Goal: Understand process/instructions: Learn how to perform a task or action

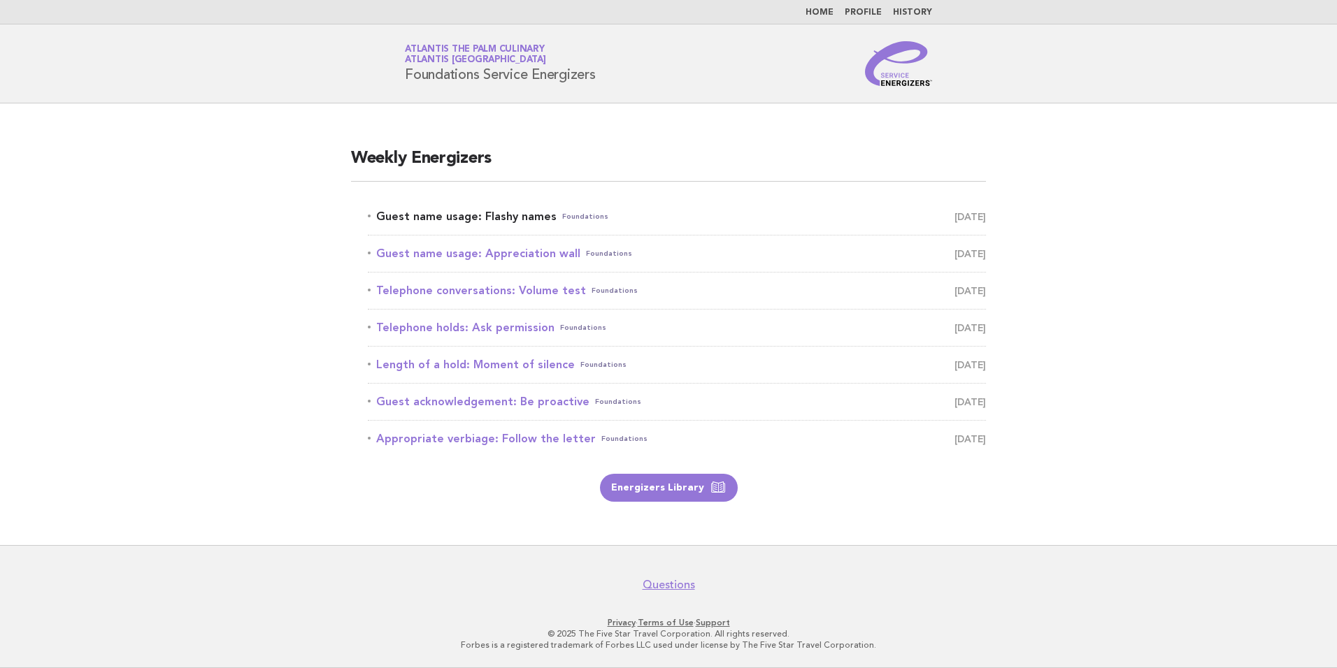
click at [470, 217] on link "Guest name usage: Flashy names Foundations [DATE]" at bounding box center [677, 217] width 618 height 20
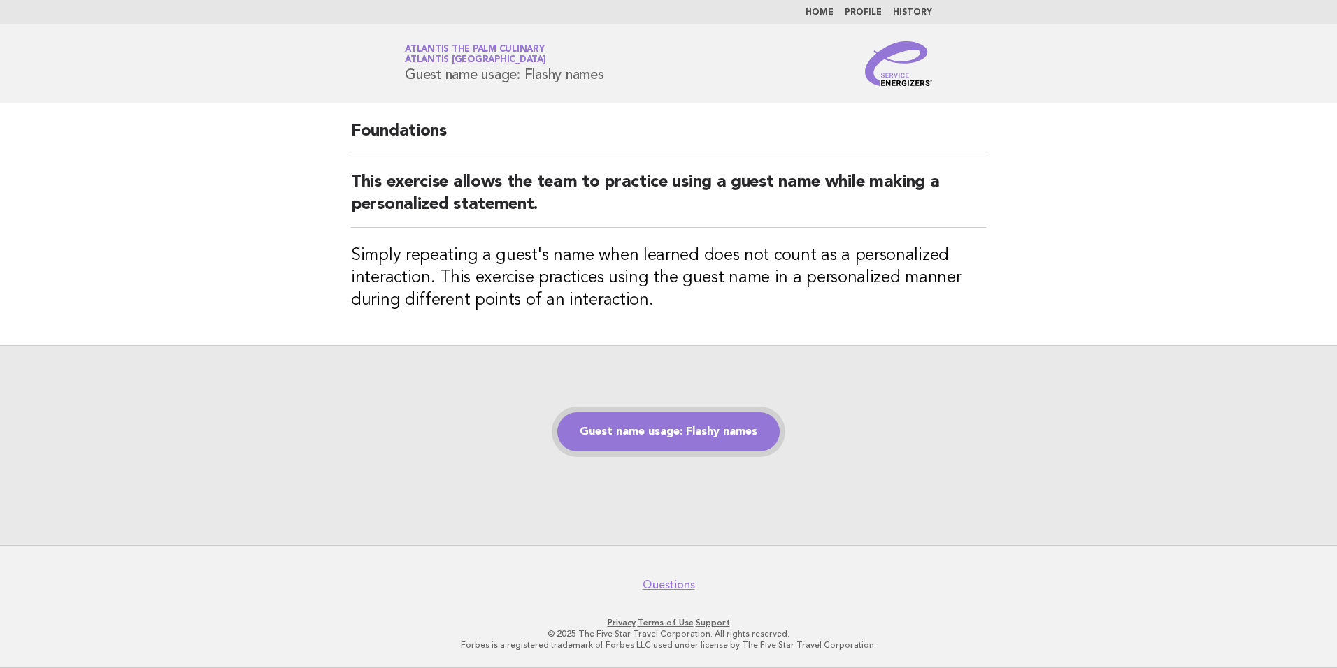
click at [636, 427] on link "Guest name usage: Flashy names" at bounding box center [668, 432] width 222 height 39
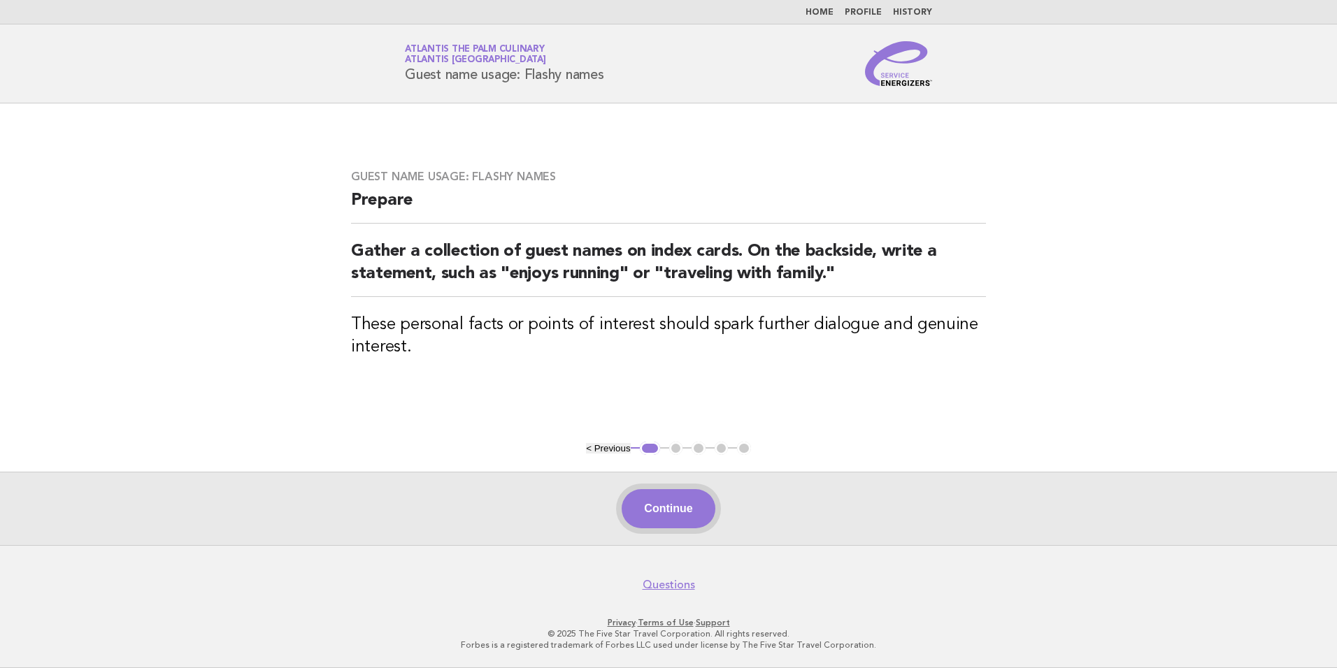
click at [646, 507] on button "Continue" at bounding box center [668, 508] width 93 height 39
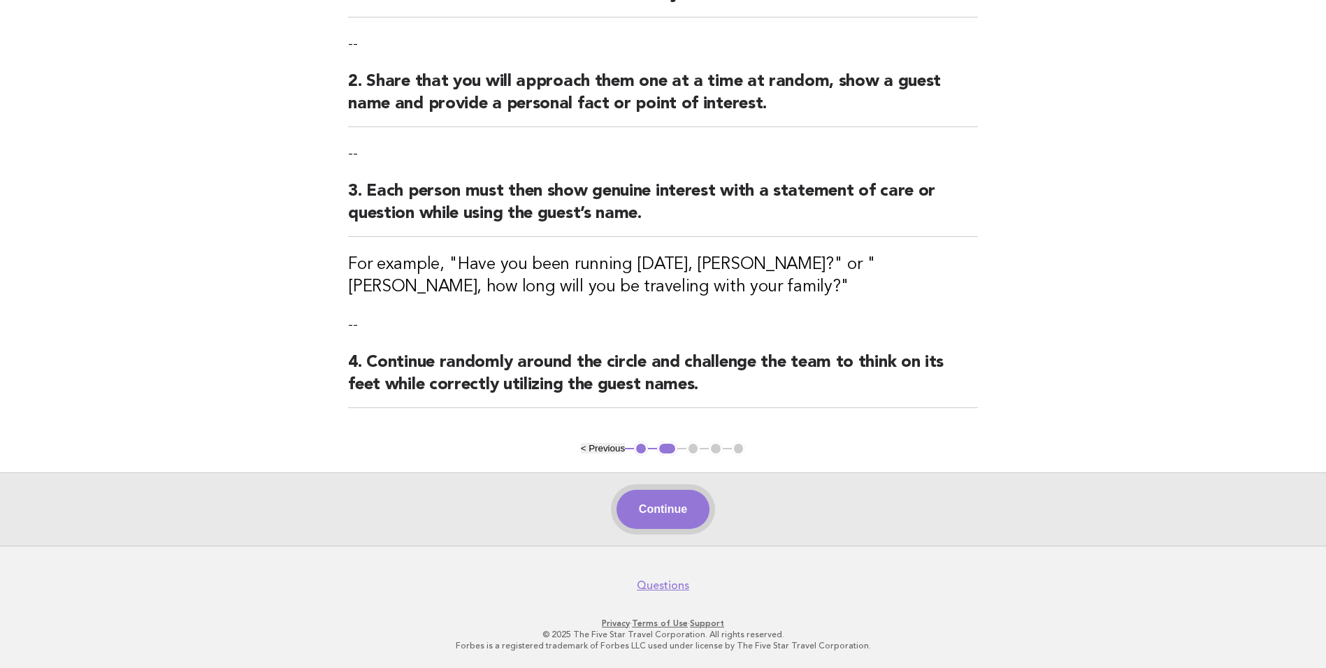
click at [654, 520] on button "Continue" at bounding box center [663, 509] width 93 height 39
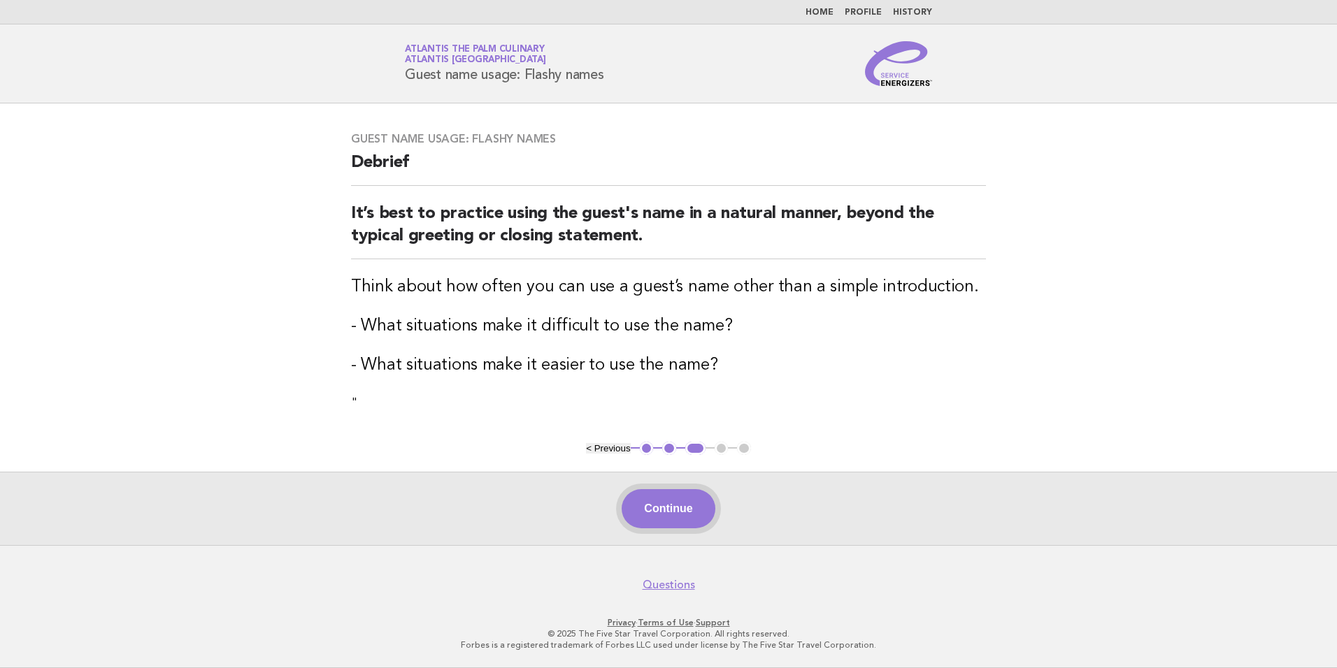
click at [655, 502] on button "Continue" at bounding box center [668, 508] width 93 height 39
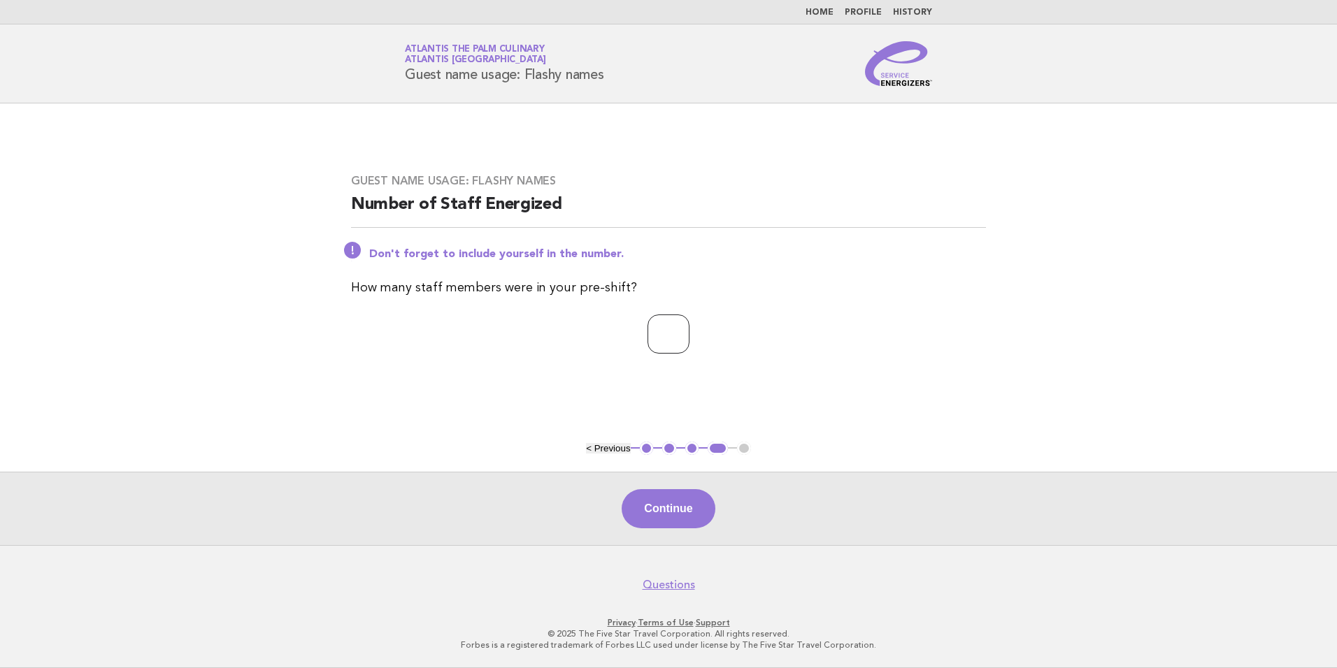
click at [689, 331] on input "*" at bounding box center [668, 334] width 42 height 39
type input "*"
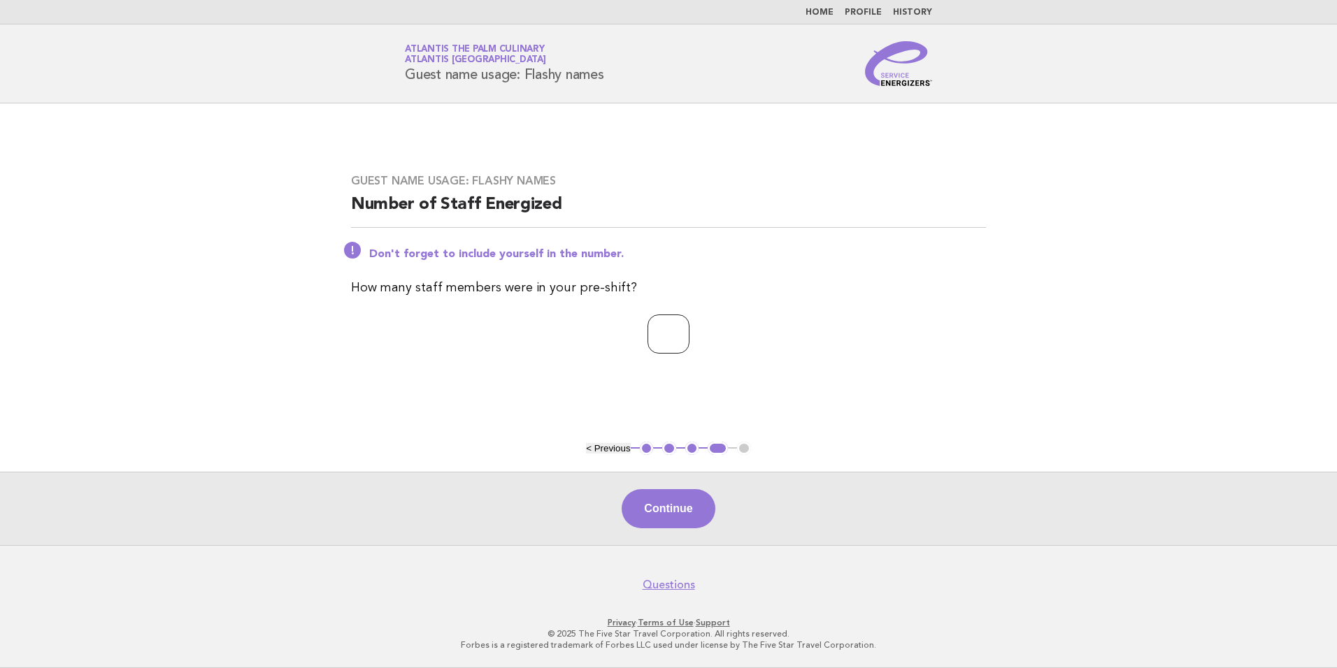
click at [689, 331] on input "*" at bounding box center [668, 334] width 42 height 39
click at [682, 502] on button "Continue" at bounding box center [668, 508] width 93 height 39
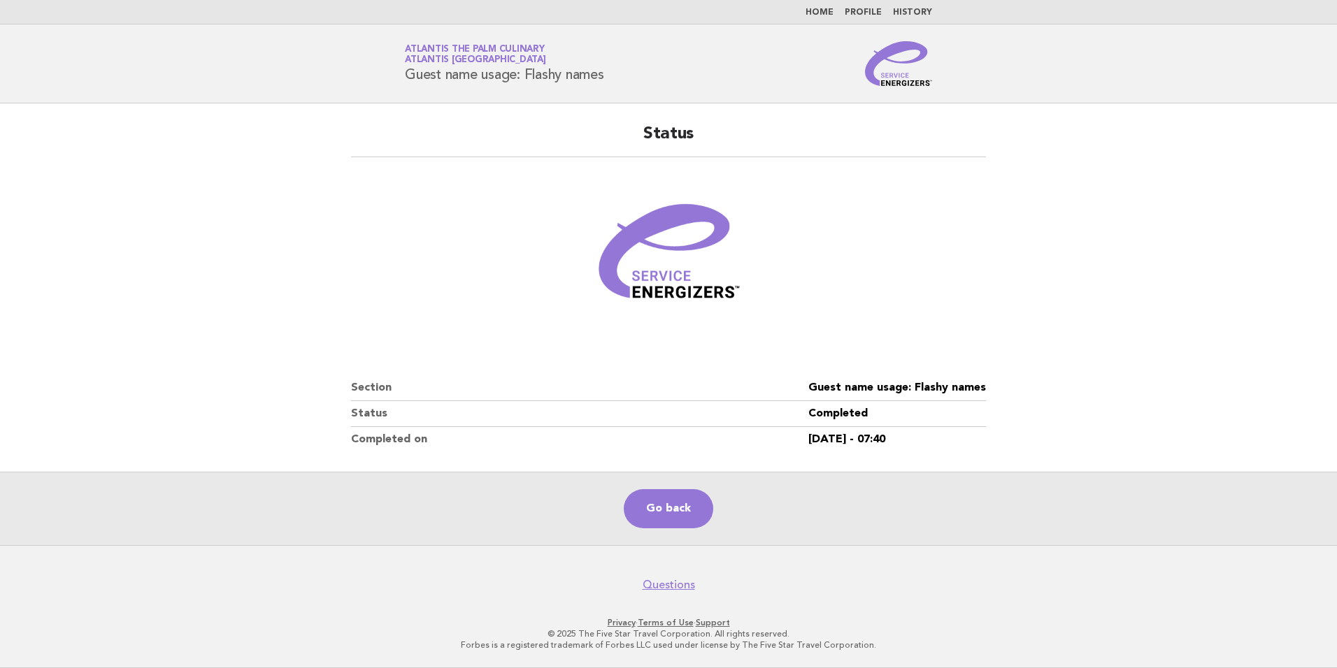
drag, startPoint x: 592, startPoint y: 81, endPoint x: 399, endPoint y: 79, distance: 193.0
click at [399, 79] on div "Service Energizers Atlantis The Palm Culinary Atlantis [GEOGRAPHIC_DATA] Guest …" at bounding box center [668, 63] width 566 height 45
copy h1 "Guest name usage: Flashy names"
